Goal: Transaction & Acquisition: Purchase product/service

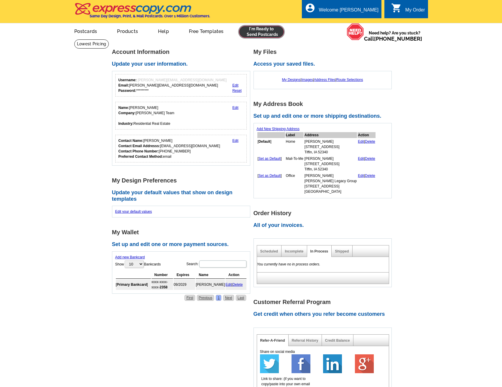
click at [270, 34] on link at bounding box center [261, 32] width 45 height 12
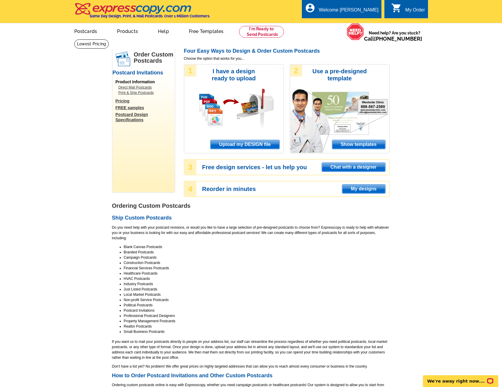
click at [245, 144] on span "Upload my DESIGN file" at bounding box center [244, 144] width 69 height 9
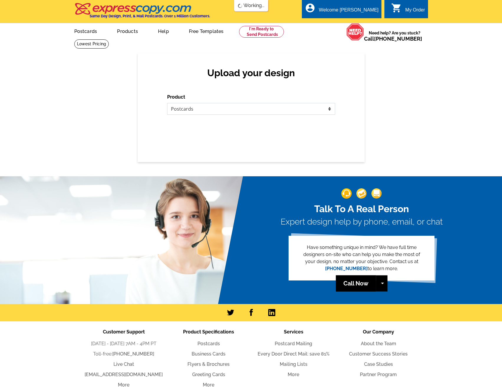
click at [187, 107] on select "Please select the type of file... Postcards Business Cards Letters and flyers G…" at bounding box center [251, 109] width 168 height 12
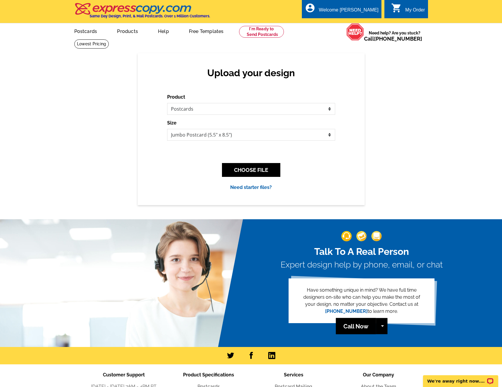
drag, startPoint x: 251, startPoint y: 182, endPoint x: 251, endPoint y: 178, distance: 4.1
click at [251, 182] on div "CHOOSE FILE" at bounding box center [251, 169] width 168 height 23
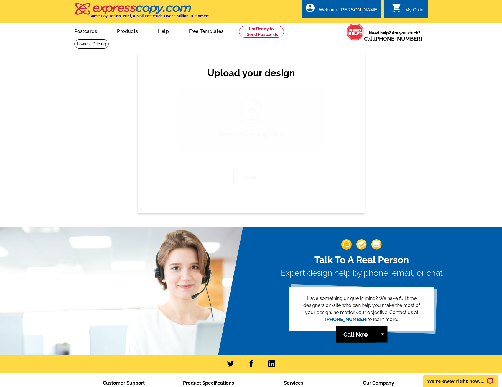
click at [251, 175] on button "Back" at bounding box center [250, 178] width 35 height 12
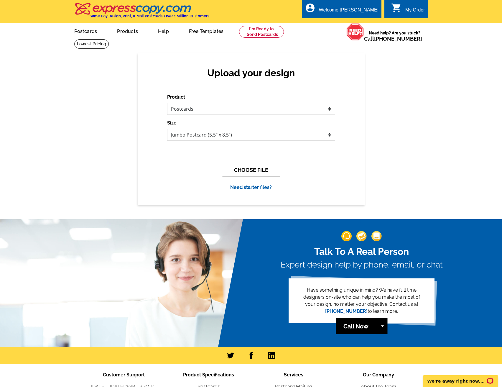
click at [246, 170] on button "CHOOSE FILE" at bounding box center [251, 170] width 58 height 14
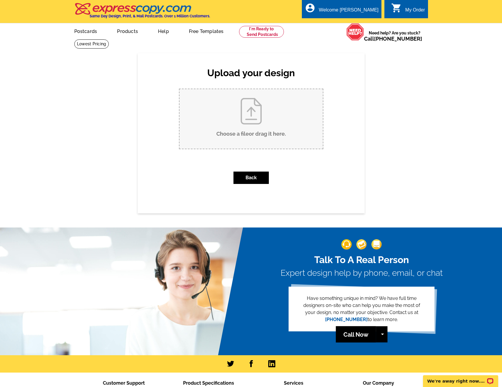
click at [258, 146] on input "Choose a file or drag it here ." at bounding box center [250, 119] width 143 height 60
type input "C:\fakepath\Copy of Copy of Copy of Copy of free (8.5 x 5.5 in) (1).pdf"
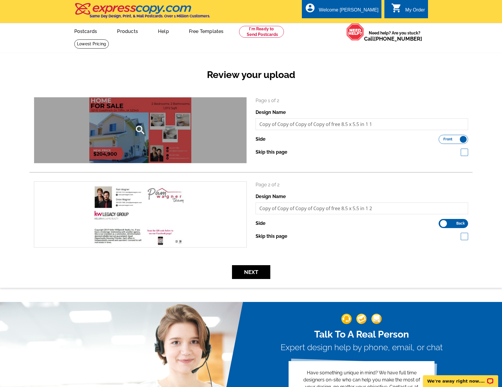
click at [146, 126] on div "search" at bounding box center [140, 130] width 212 height 66
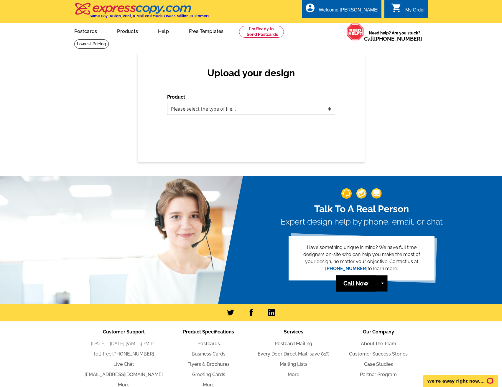
click at [270, 113] on select "Please select the type of file... Postcards Business Cards Letters and flyers G…" at bounding box center [251, 109] width 168 height 12
click at [411, 142] on div "Upload your design Product Please select the type of file... Postcards Business…" at bounding box center [251, 107] width 502 height 109
click at [219, 107] on select "Please select the type of file... Postcards Business Cards Letters and flyers G…" at bounding box center [251, 109] width 168 height 12
select select "1"
click at [167, 103] on select "Please select the type of file... Postcards Business Cards Letters and flyers G…" at bounding box center [251, 109] width 168 height 12
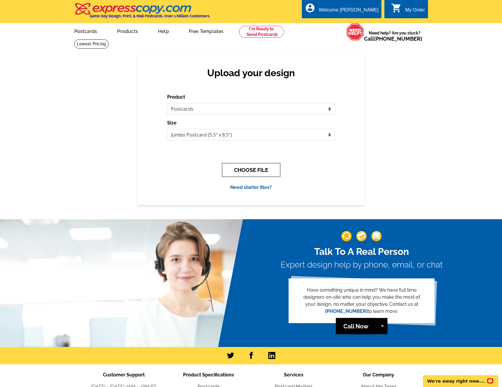
click at [246, 171] on button "CHOOSE FILE" at bounding box center [251, 170] width 58 height 14
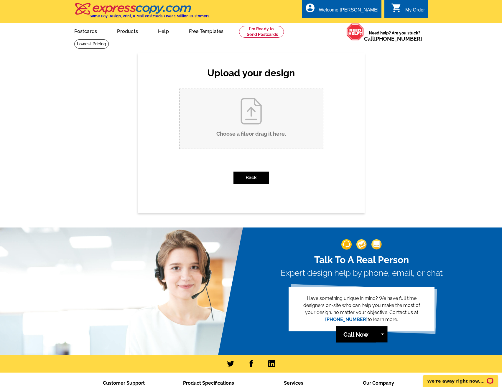
click at [257, 138] on input "Choose a file or drag it here ." at bounding box center [250, 119] width 143 height 60
type input "C:\fakepath\Copy of Copy of Copy of Copy of free (8.5 x 5.5 in).pdf"
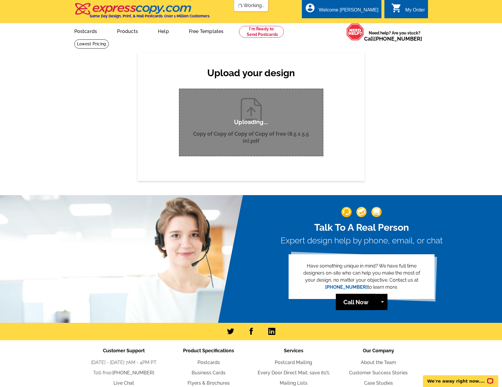
drag, startPoint x: 400, startPoint y: 114, endPoint x: 404, endPoint y: 115, distance: 4.7
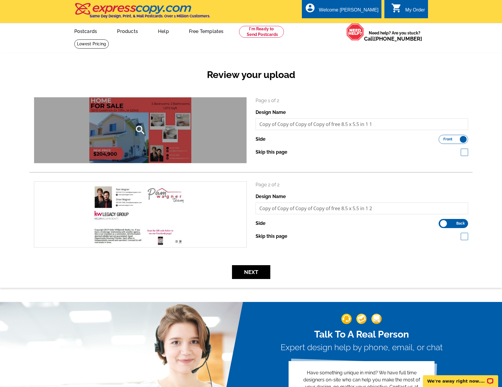
click at [139, 132] on icon "search" at bounding box center [140, 130] width 12 height 12
click at [188, 128] on div "search" at bounding box center [140, 130] width 212 height 66
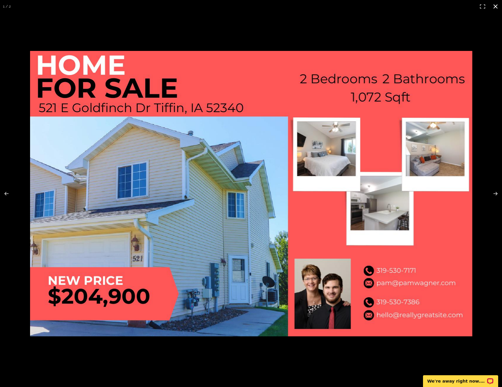
click at [457, 40] on div at bounding box center [251, 193] width 502 height 387
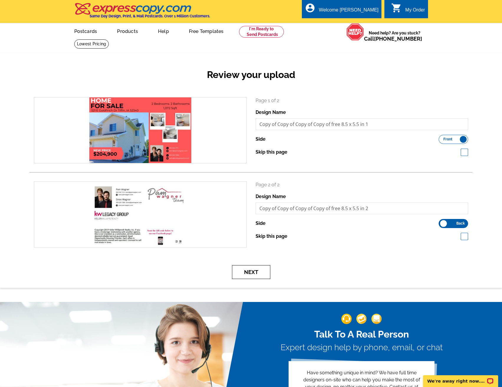
click at [248, 270] on button "Next" at bounding box center [251, 272] width 38 height 14
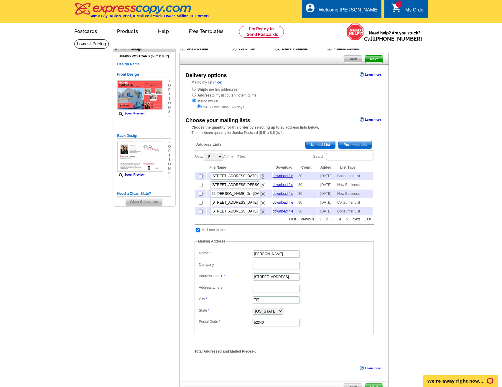
click at [201, 178] on input "checkbox" at bounding box center [201, 176] width 4 height 4
checkbox input "true"
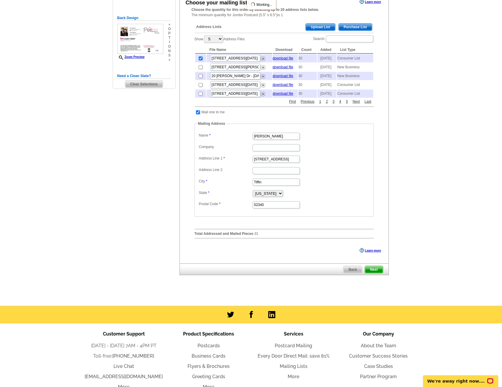
click at [197, 114] on input "checkbox" at bounding box center [198, 112] width 4 height 4
checkbox input "false"
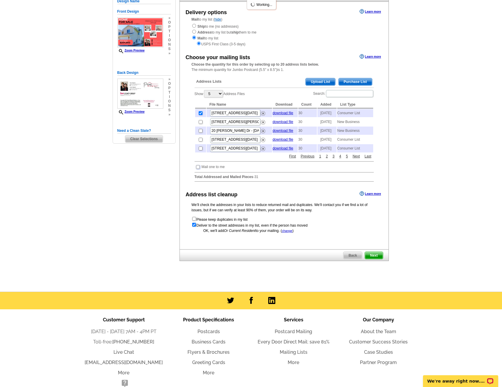
scroll to position [106, 0]
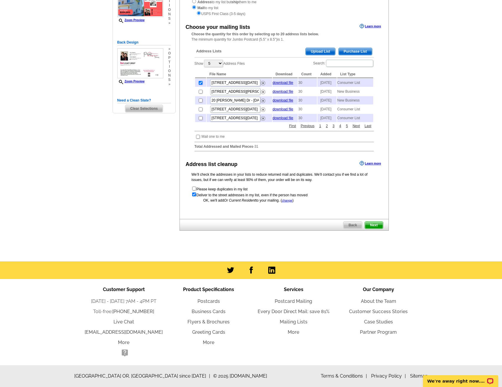
click at [377, 226] on span "Next" at bounding box center [374, 225] width 18 height 7
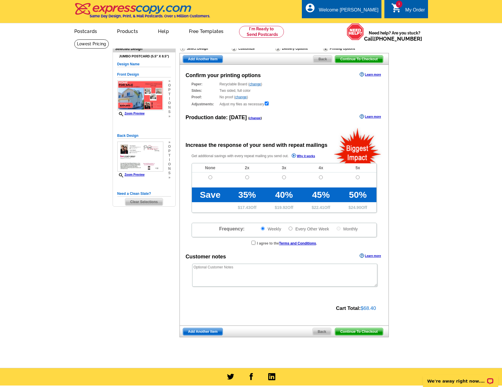
radio input "false"
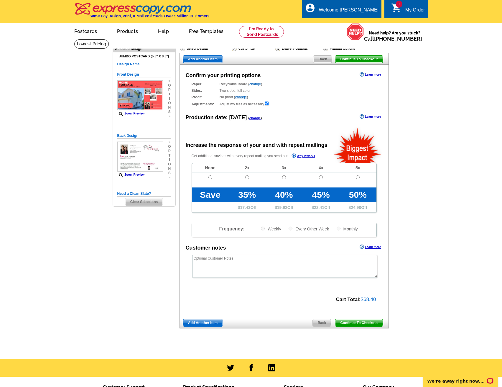
click at [356, 323] on span "Continue To Checkout" at bounding box center [358, 323] width 47 height 7
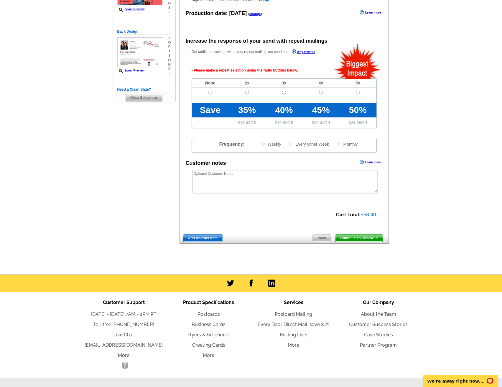
scroll to position [118, 0]
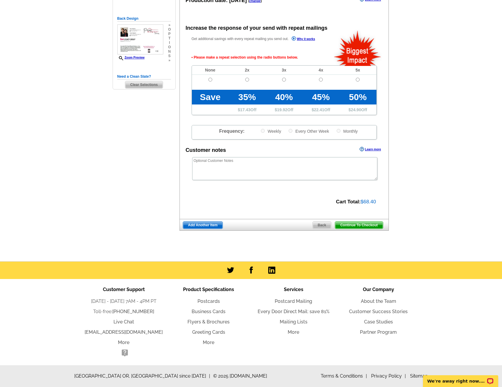
click at [212, 78] on td at bounding box center [210, 82] width 37 height 15
click at [210, 79] on input "radio" at bounding box center [210, 80] width 4 height 4
radio input "true"
click at [365, 228] on span "Continue To Checkout" at bounding box center [358, 225] width 47 height 7
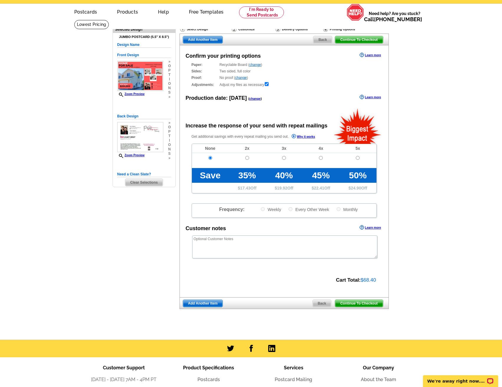
scroll to position [0, 0]
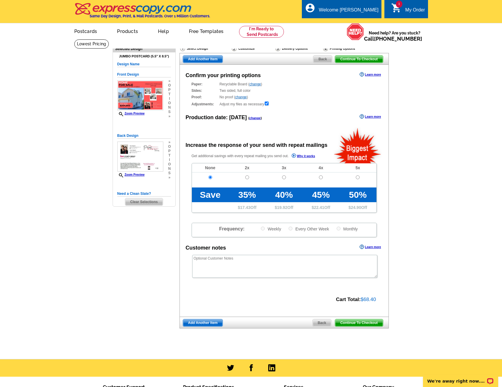
click at [361, 324] on span "Continue To Checkout" at bounding box center [358, 323] width 47 height 7
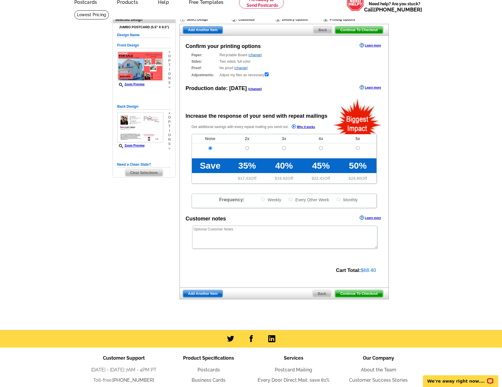
scroll to position [29, 0]
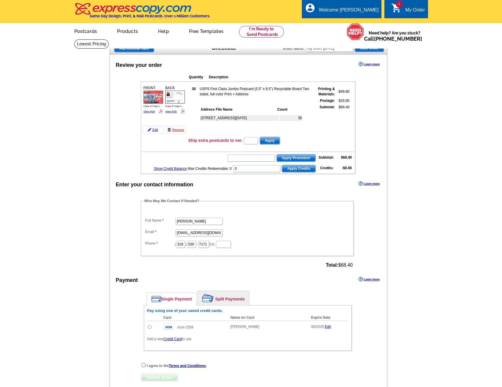
click at [256, 127] on div "[STREET_ADDRESS] - [DATE]" at bounding box center [255, 124] width 110 height 22
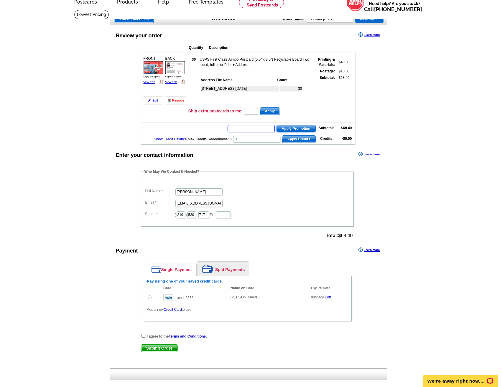
click at [254, 128] on input "text" at bounding box center [250, 128] width 47 height 7
type input "chat20"
click at [276, 125] on button "Apply Promotion" at bounding box center [295, 129] width 39 height 8
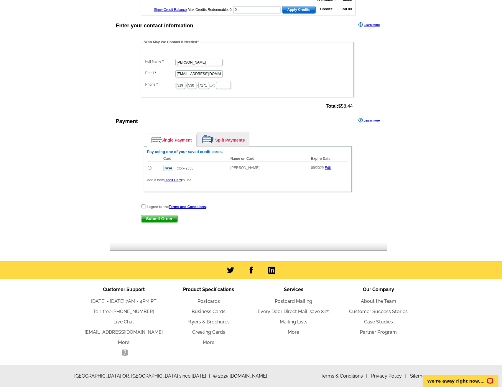
scroll to position [179, 0]
click at [144, 206] on input "checkbox" at bounding box center [143, 206] width 4 height 4
checkbox input "true"
click at [149, 168] on input "radio" at bounding box center [150, 168] width 4 height 4
radio input "true"
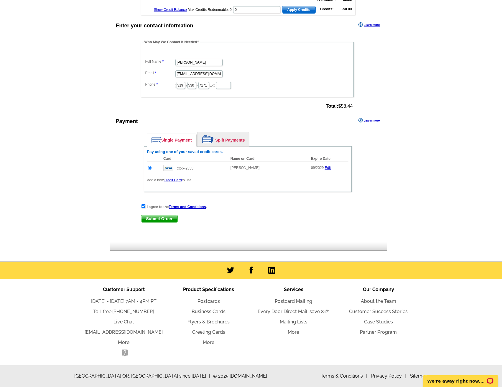
click at [166, 220] on span "Submit Order" at bounding box center [159, 218] width 36 height 7
